Goal: Task Accomplishment & Management: Complete application form

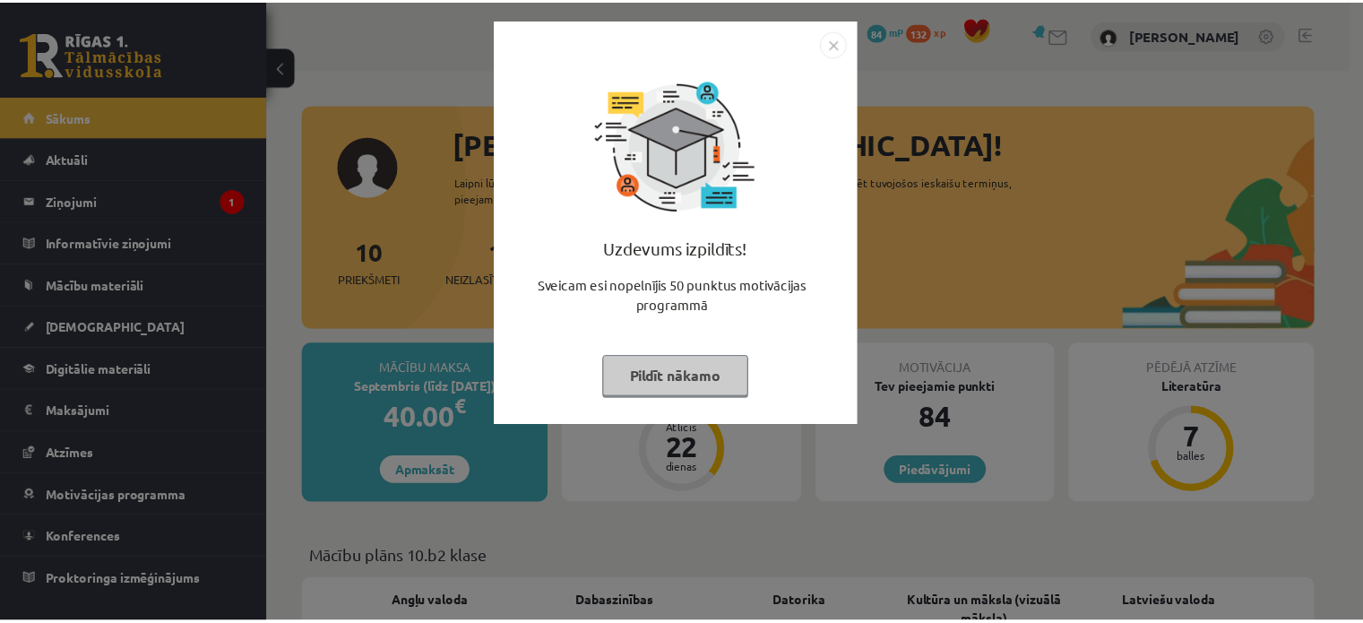
scroll to position [1778, 0]
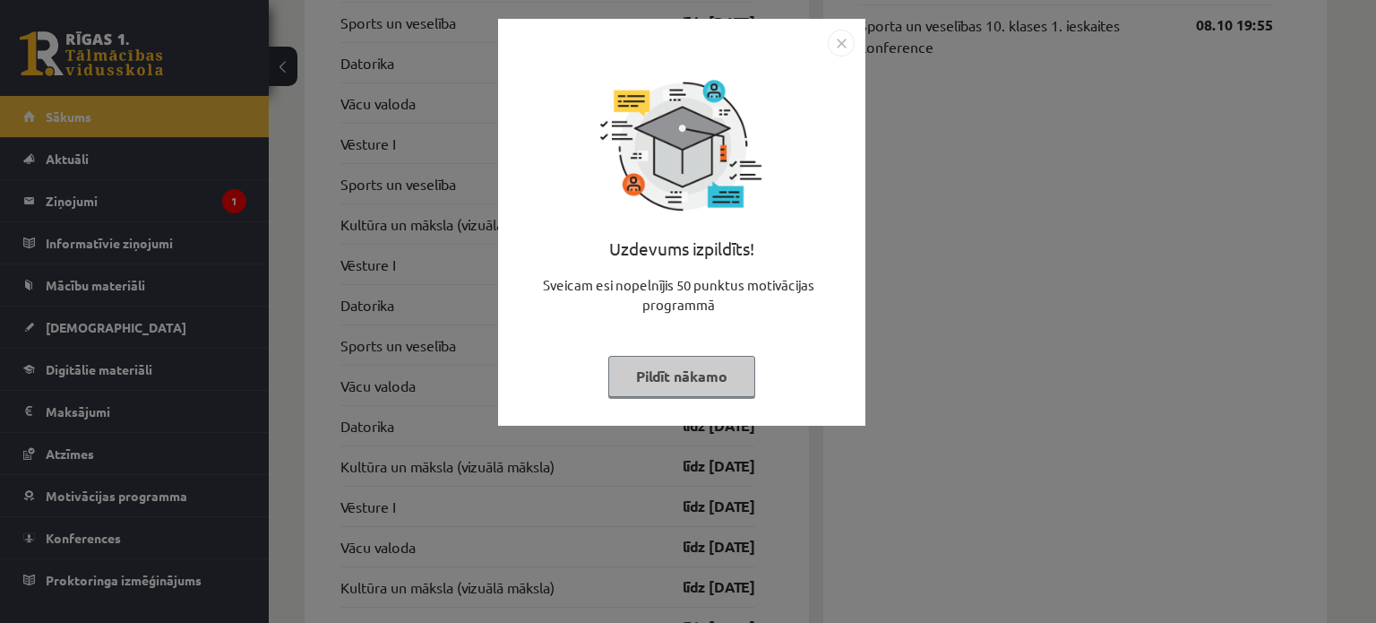
click at [743, 372] on button "Pildīt nākamo" at bounding box center [681, 376] width 147 height 41
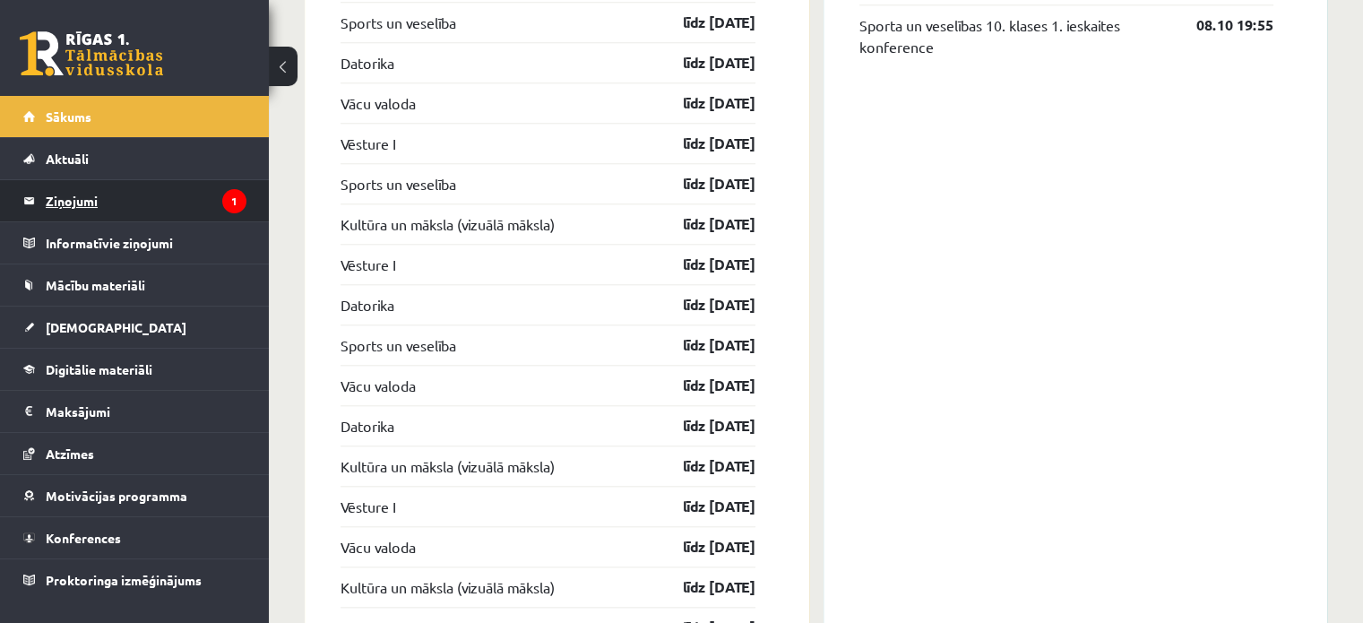
click at [183, 206] on legend "Ziņojumi 1" at bounding box center [146, 200] width 201 height 41
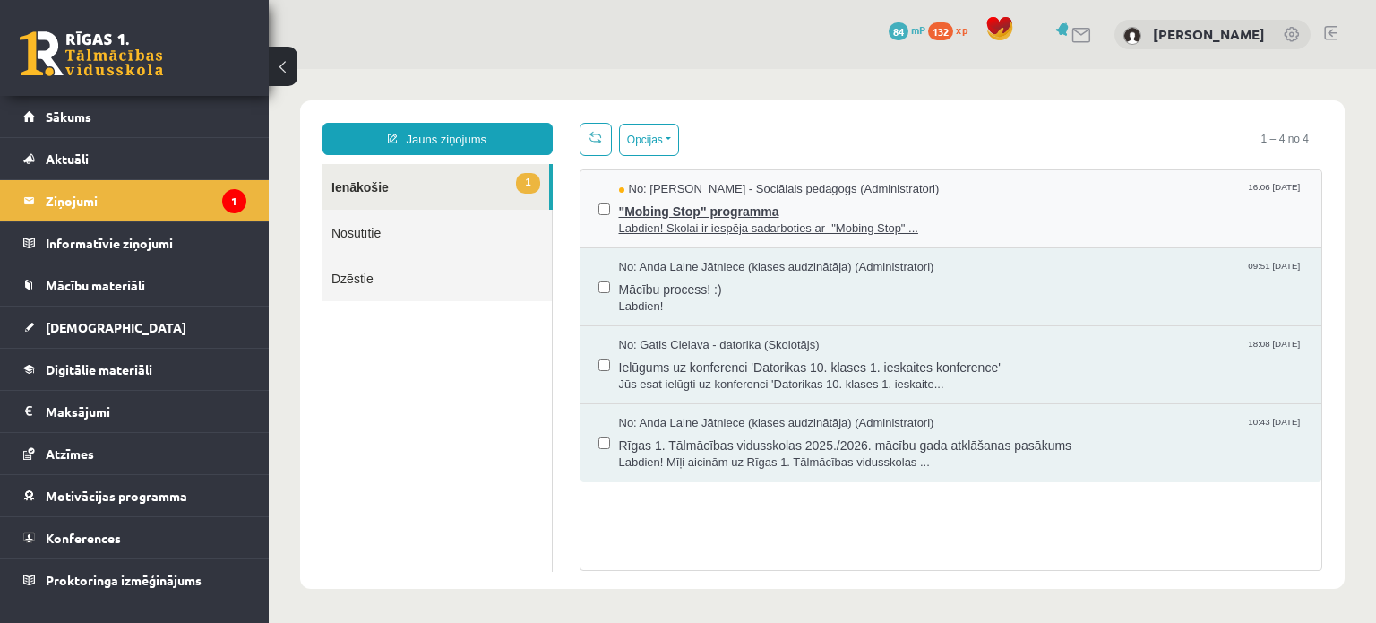
click at [731, 209] on span ""Mobing Stop" programma" at bounding box center [961, 209] width 685 height 22
click at [401, 188] on link "1 Ienākošie" at bounding box center [436, 187] width 227 height 46
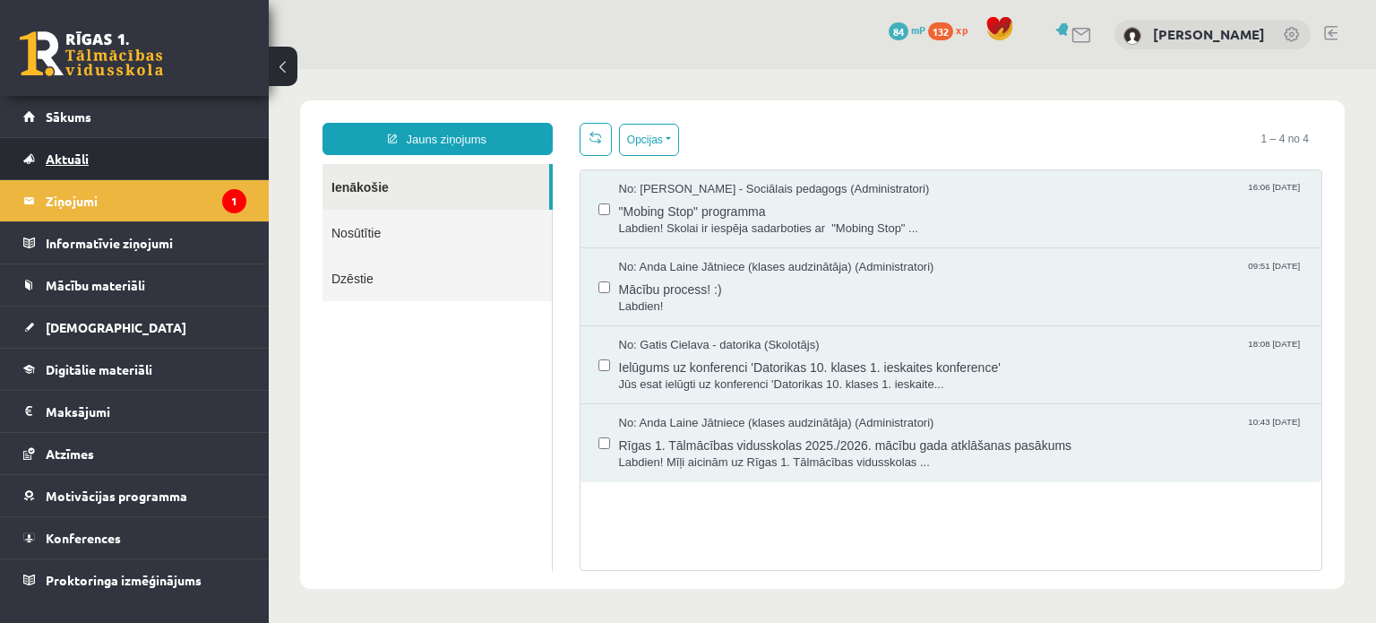
click at [85, 138] on link "Aktuāli" at bounding box center [134, 158] width 223 height 41
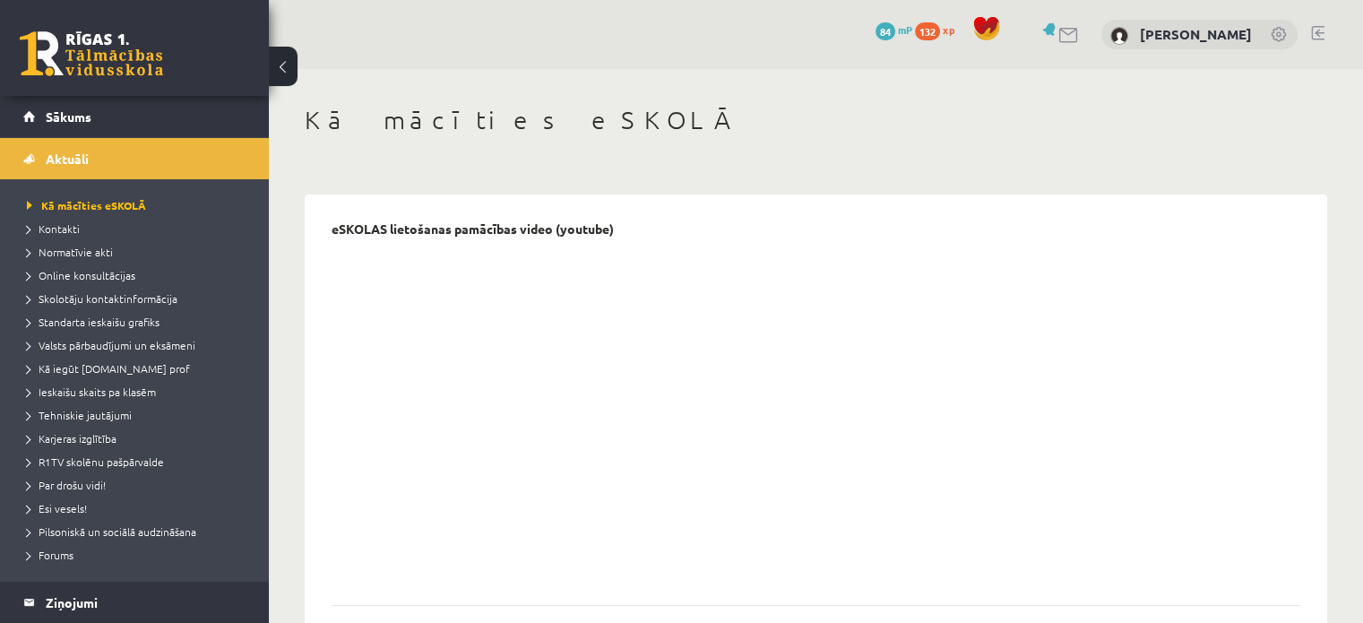
click at [133, 125] on link "Sākums" at bounding box center [134, 116] width 223 height 41
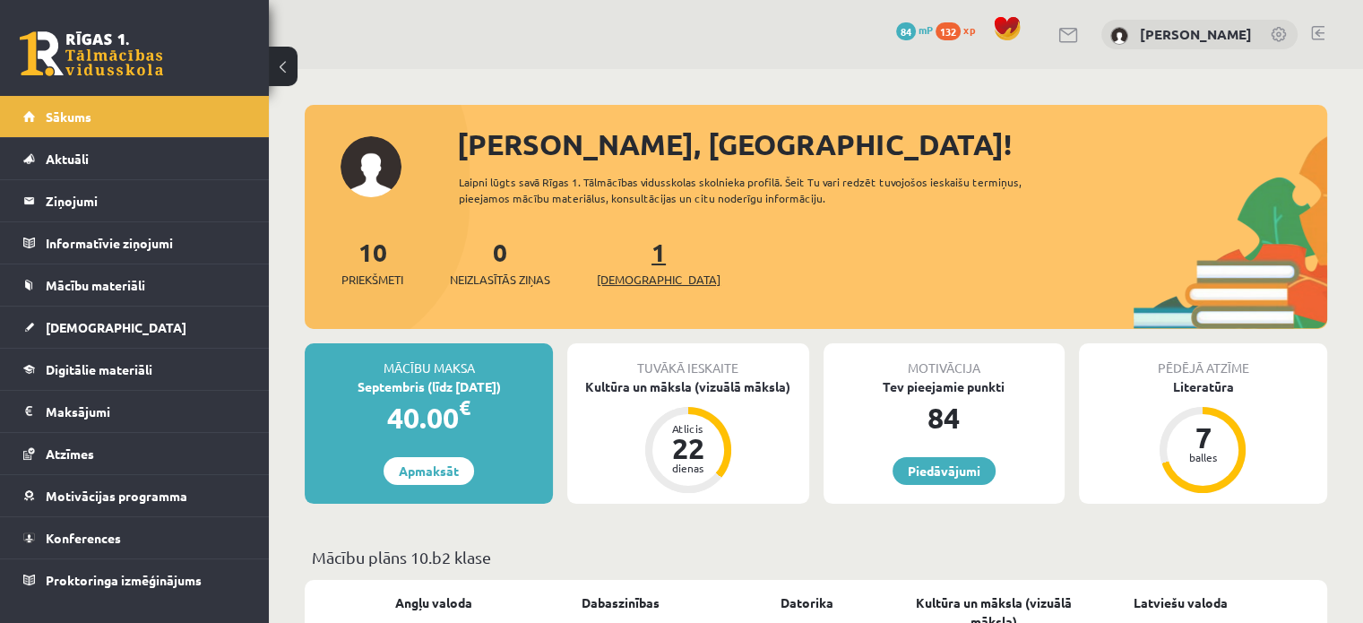
click at [640, 279] on span "[DEMOGRAPHIC_DATA]" at bounding box center [659, 280] width 124 height 18
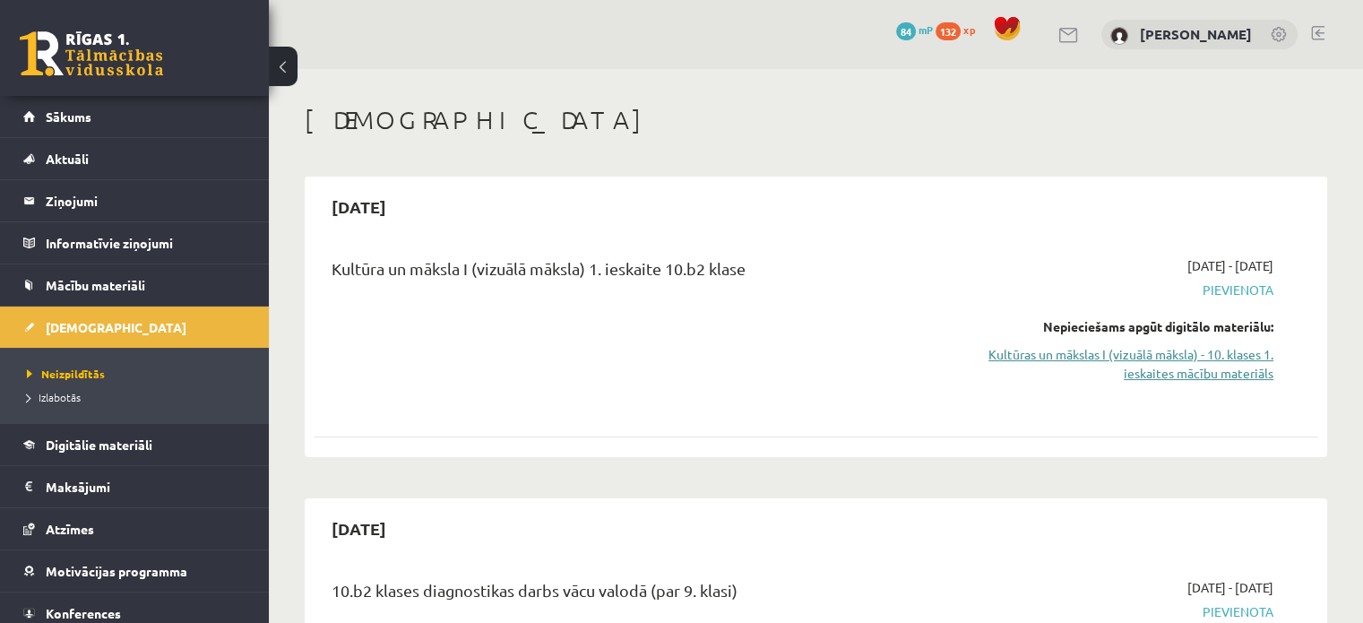
click at [1172, 362] on link "Kultūras un mākslas I (vizuālā māksla) - 10. klases 1. ieskaites mācību materiā…" at bounding box center [1126, 364] width 296 height 38
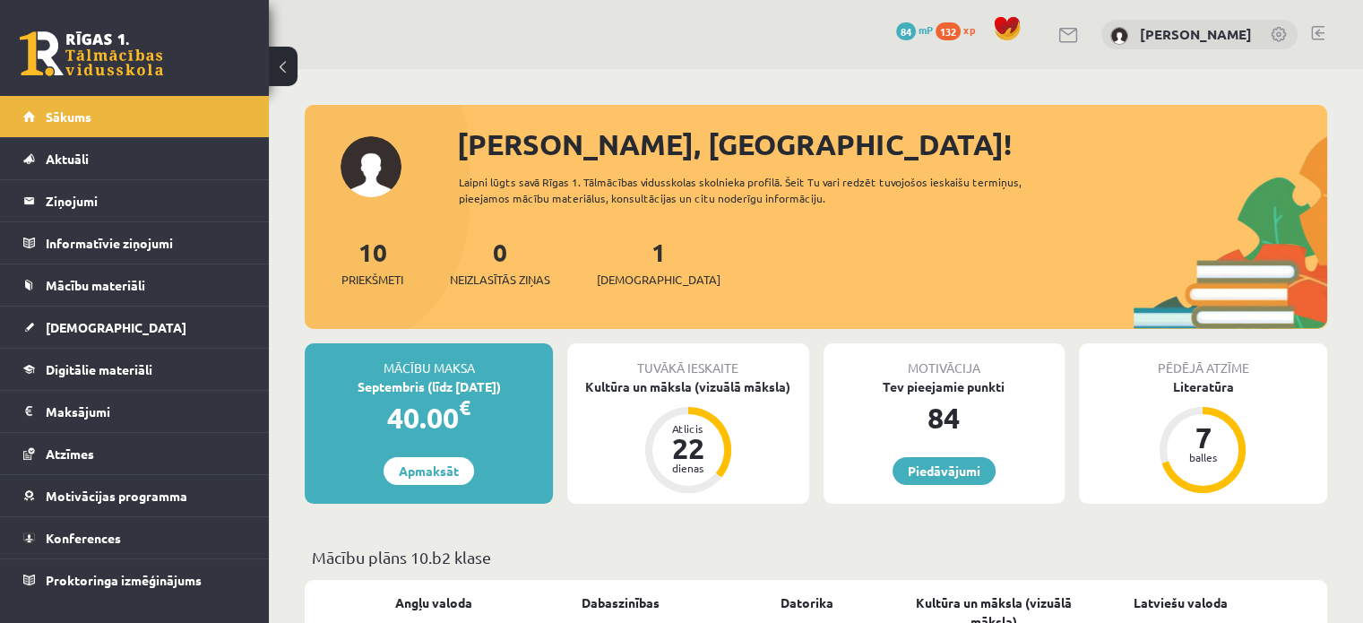
click at [648, 268] on div "1 Ieskaites" at bounding box center [659, 261] width 124 height 56
click at [642, 281] on span "[DEMOGRAPHIC_DATA]" at bounding box center [659, 280] width 124 height 18
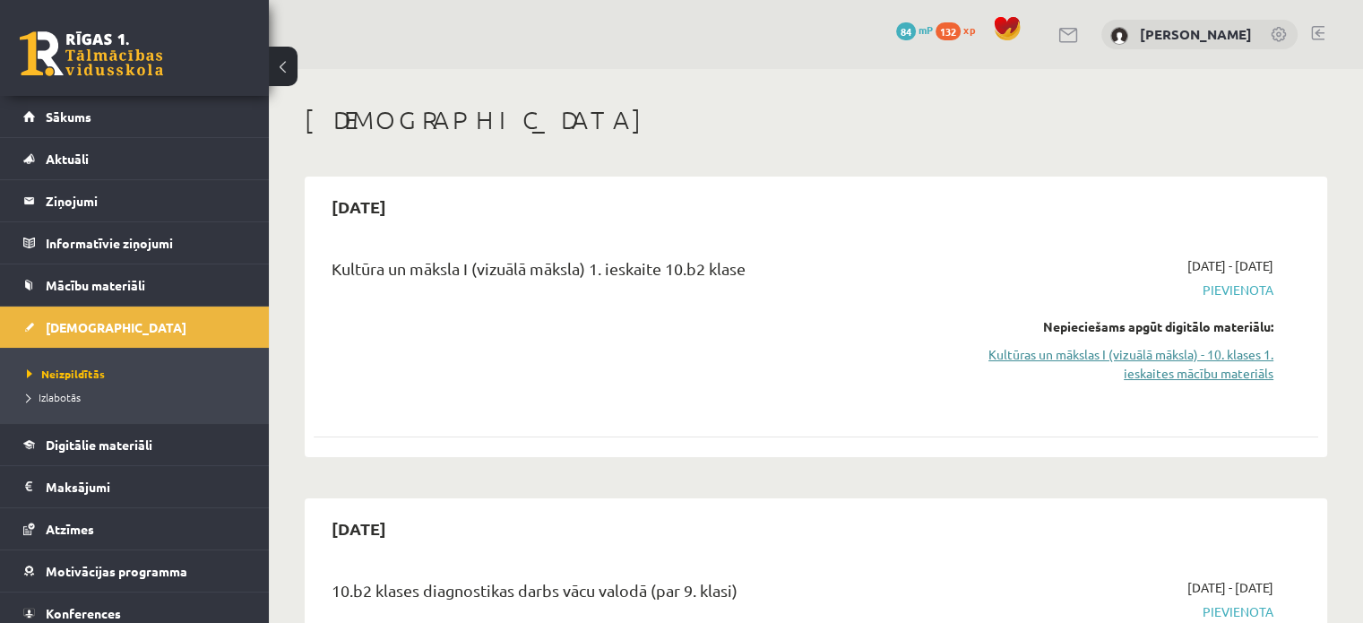
click at [1168, 359] on link "Kultūras un mākslas I (vizuālā māksla) - 10. klases 1. ieskaites mācību materiā…" at bounding box center [1126, 364] width 296 height 38
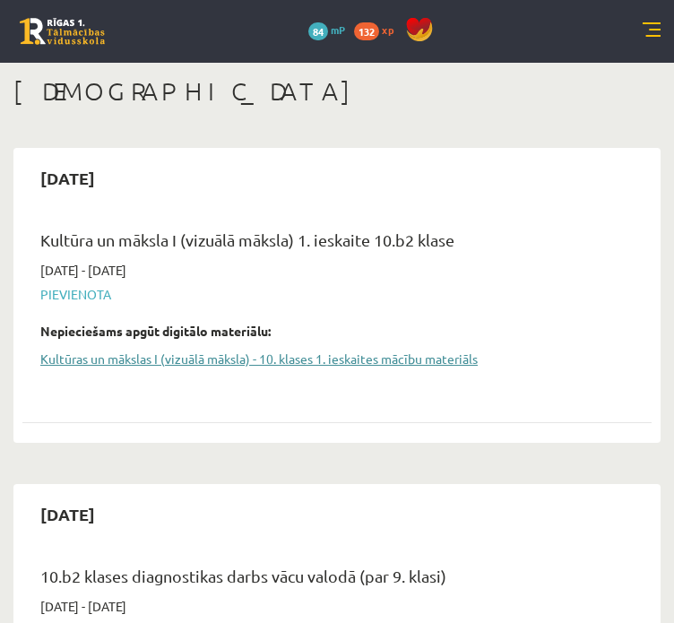
click at [308, 363] on link "Kultūras un mākslas I (vizuālā māksla) - 10. klases 1. ieskaites mācību materiā…" at bounding box center [323, 358] width 566 height 19
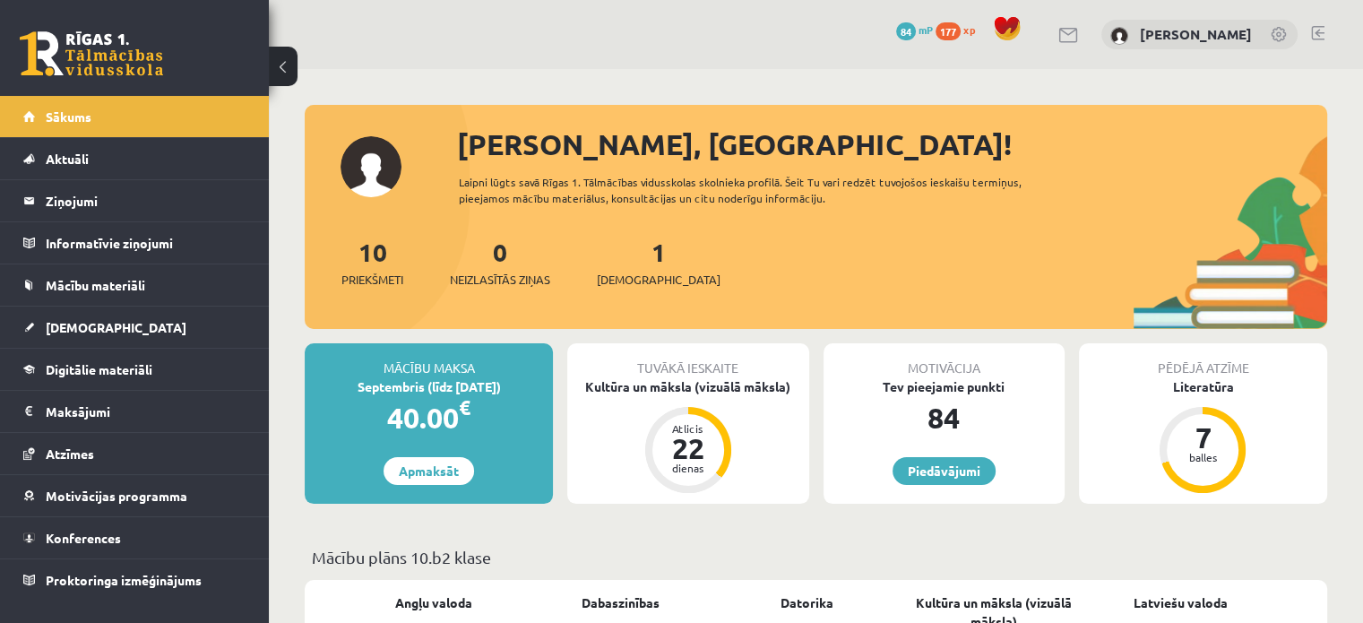
click at [743, 65] on div "0 Dāvanas 84 mP 177 xp Aleksandrija Līduma" at bounding box center [816, 34] width 1094 height 69
click at [642, 271] on span "[DEMOGRAPHIC_DATA]" at bounding box center [659, 280] width 124 height 18
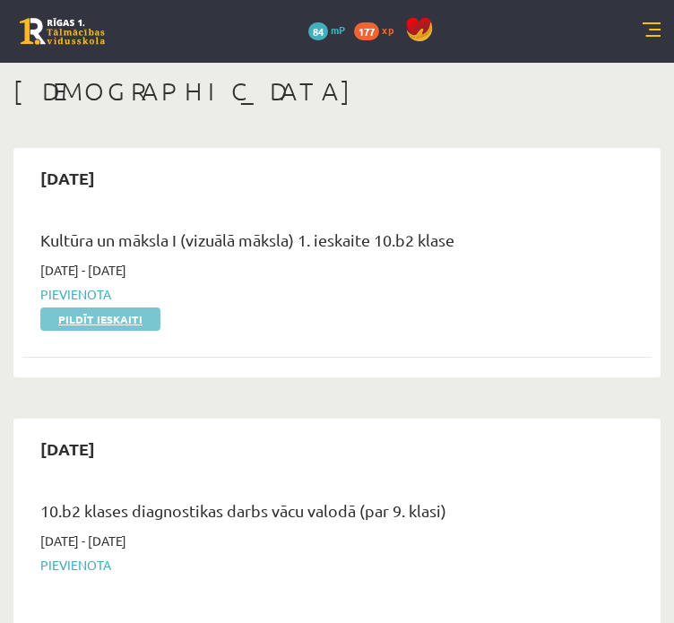
click at [150, 320] on link "Pildīt ieskaiti" at bounding box center [100, 318] width 120 height 23
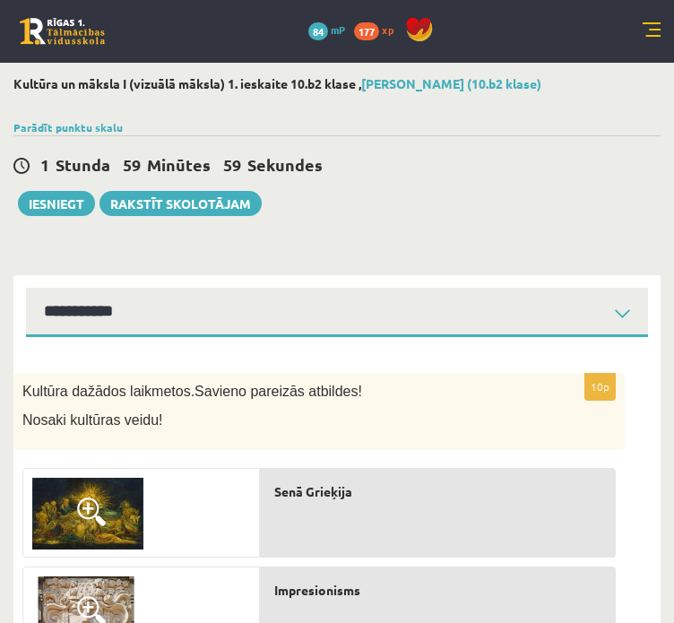
select select "**********"
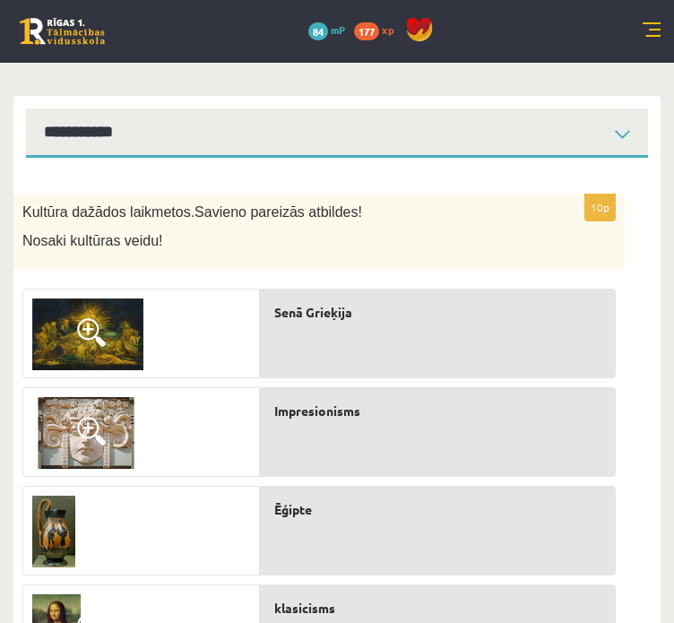
scroll to position [269, 0]
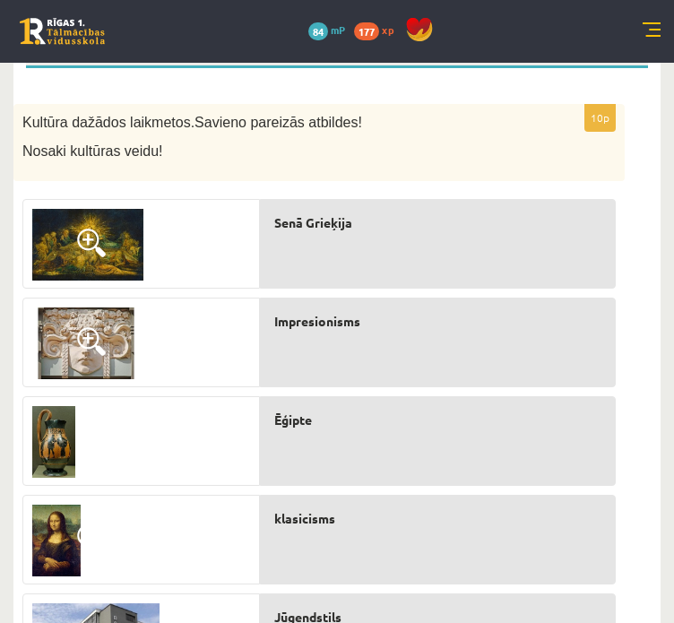
click at [304, 261] on div "Senā Grieķija" at bounding box center [438, 244] width 356 height 90
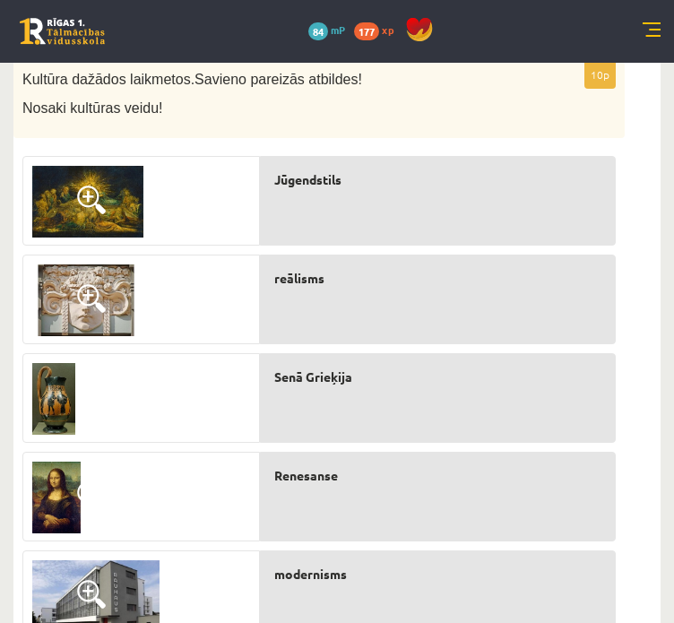
scroll to position [234, 0]
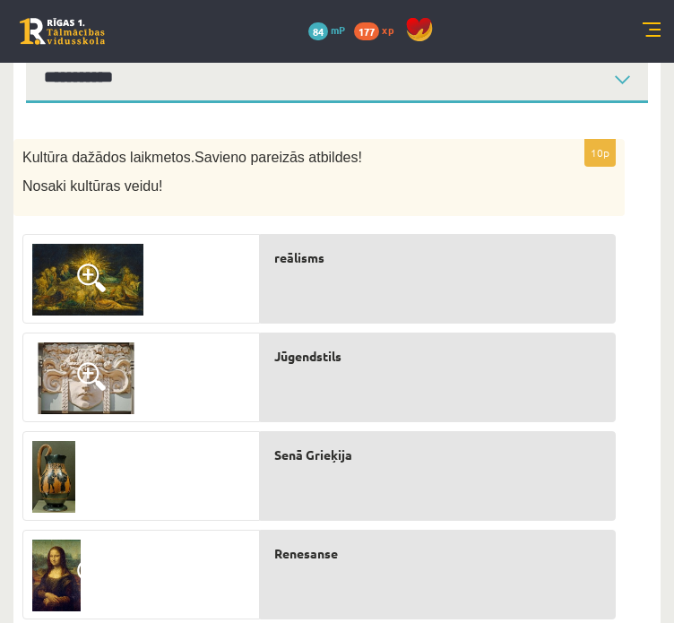
click at [116, 276] on img at bounding box center [87, 280] width 111 height 72
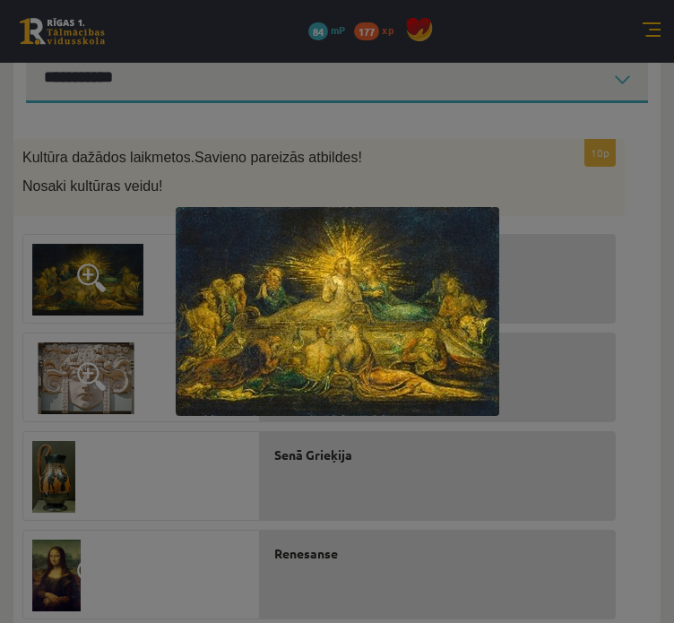
click at [202, 443] on div at bounding box center [337, 311] width 674 height 623
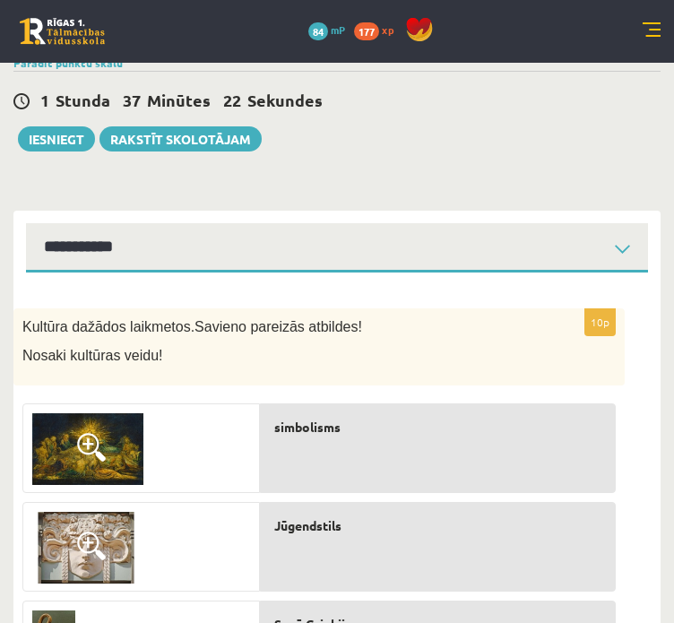
scroll to position [0, 0]
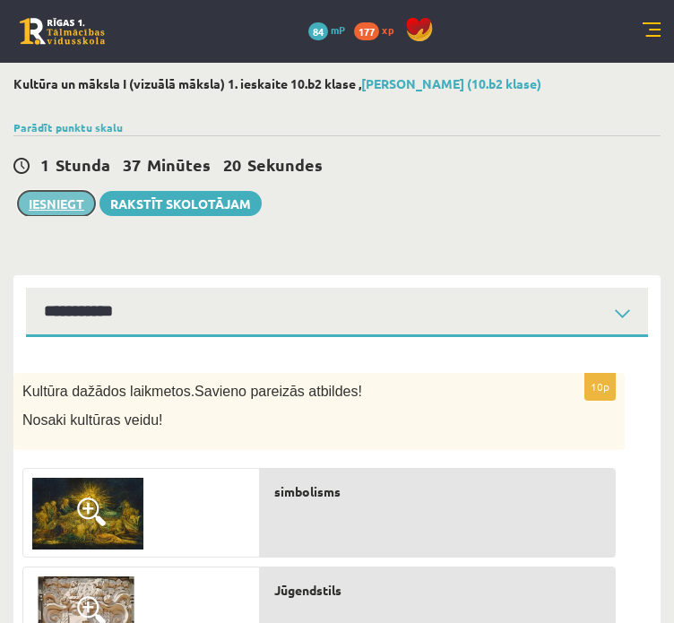
click at [53, 200] on button "Iesniegt" at bounding box center [56, 203] width 77 height 25
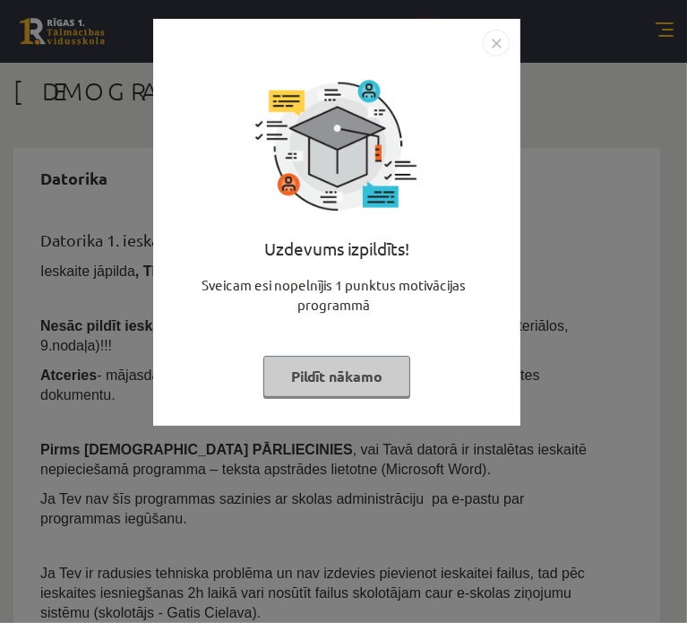
click at [374, 388] on button "Pildīt nākamo" at bounding box center [336, 376] width 147 height 41
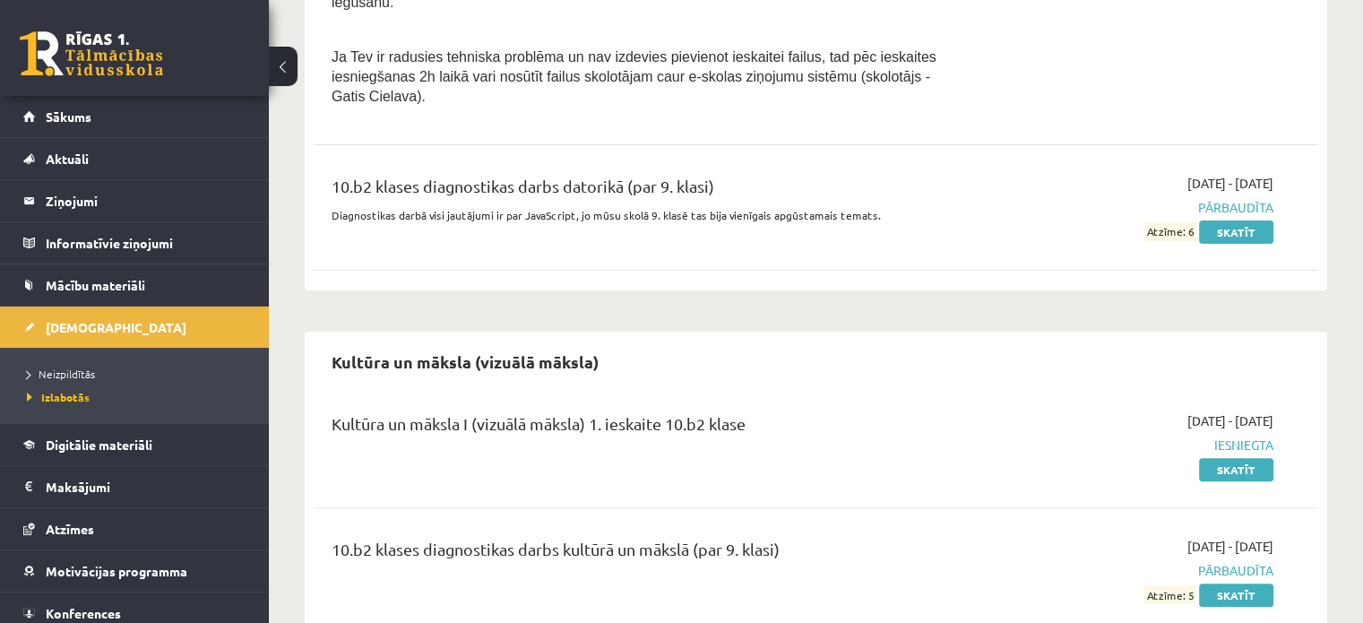
scroll to position [550, 0]
